Goal: Information Seeking & Learning: Learn about a topic

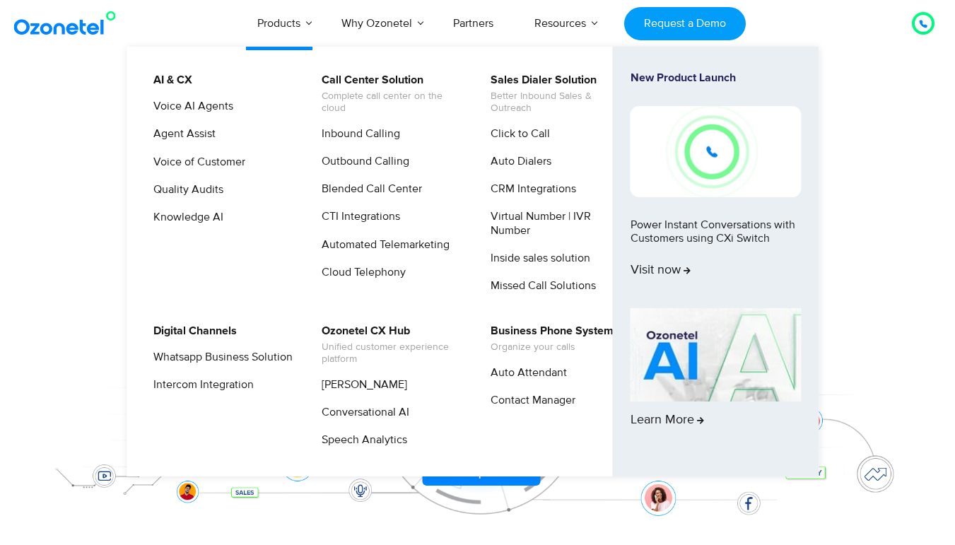
click at [309, 24] on link "Products" at bounding box center [279, 23] width 84 height 47
click at [360, 167] on link "Outbound Calling" at bounding box center [362, 162] width 99 height 18
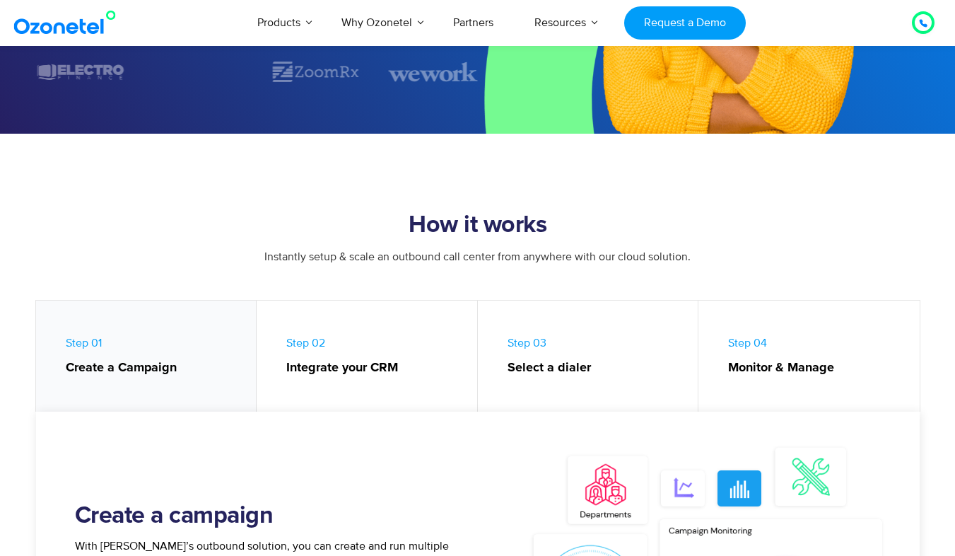
scroll to position [424, 0]
